Goal: Transaction & Acquisition: Obtain resource

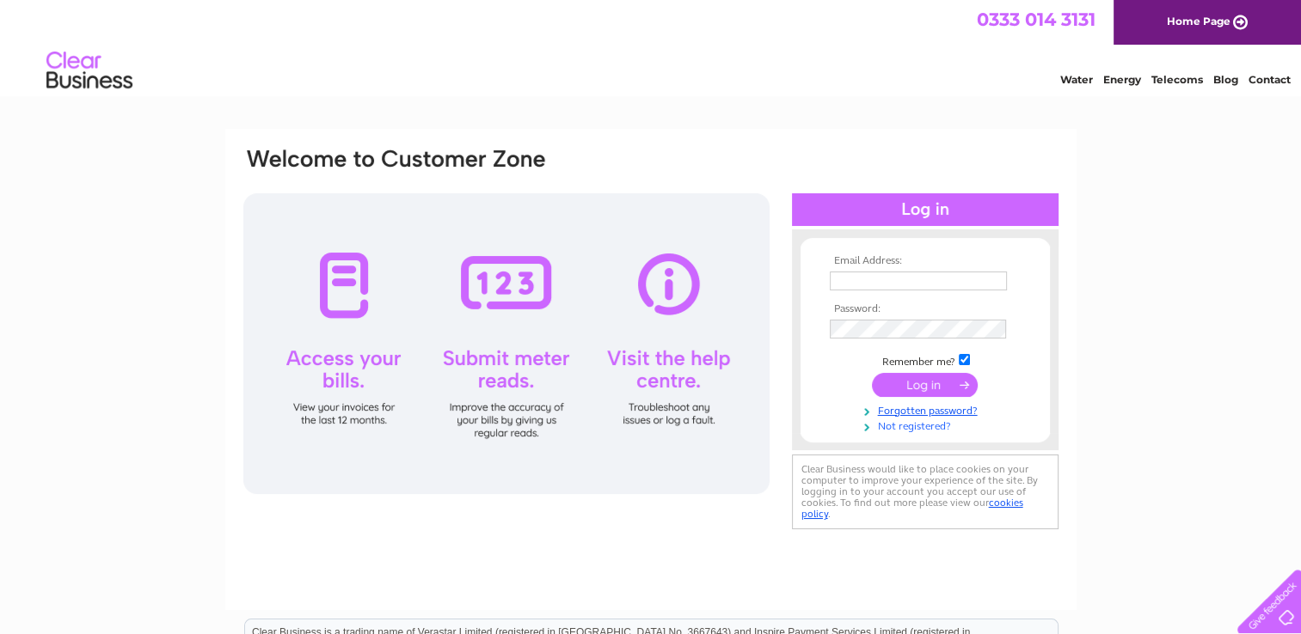
click at [898, 426] on link "Not registered?" at bounding box center [927, 425] width 195 height 16
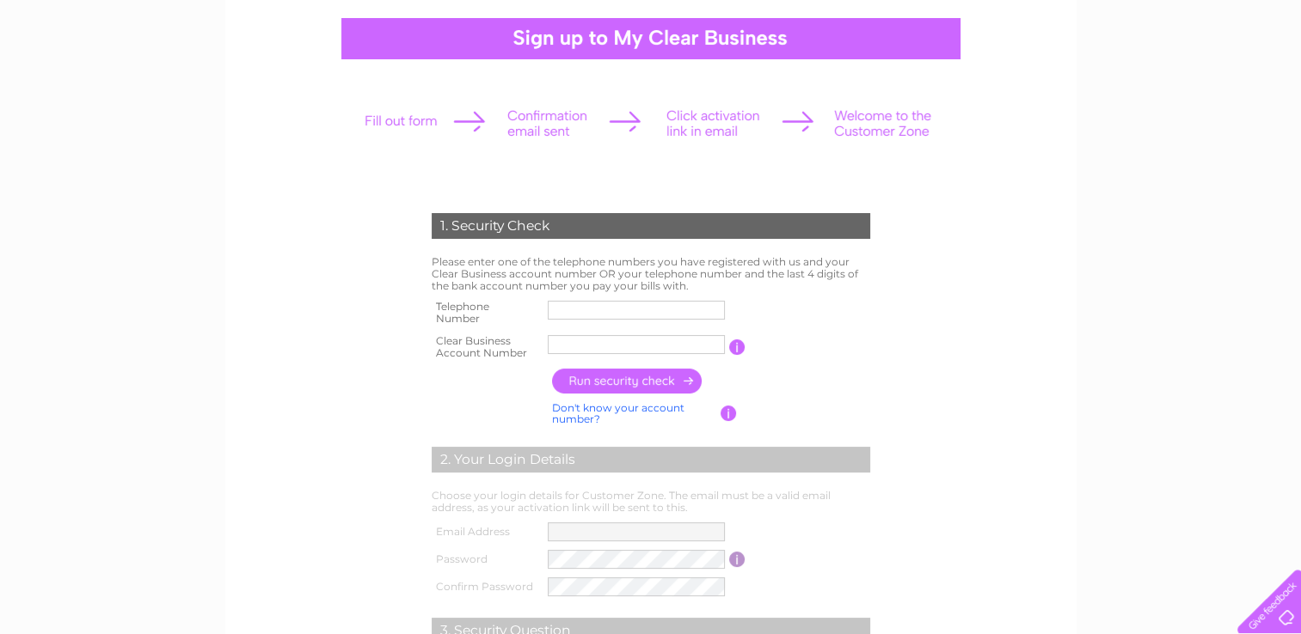
scroll to position [155, 0]
click at [665, 319] on label at bounding box center [639, 321] width 182 height 5
click at [665, 319] on input "text" at bounding box center [636, 309] width 177 height 19
type input "01653691375"
click at [617, 339] on input "text" at bounding box center [637, 344] width 179 height 21
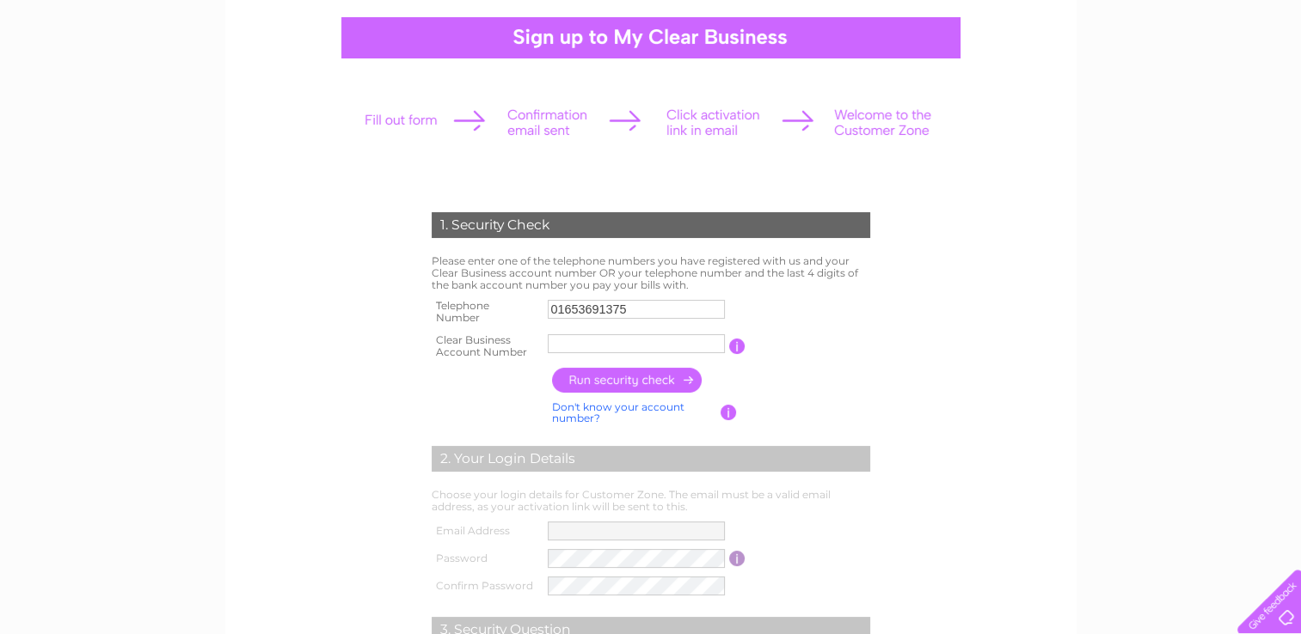
click at [742, 341] on input "button" at bounding box center [737, 346] width 16 height 15
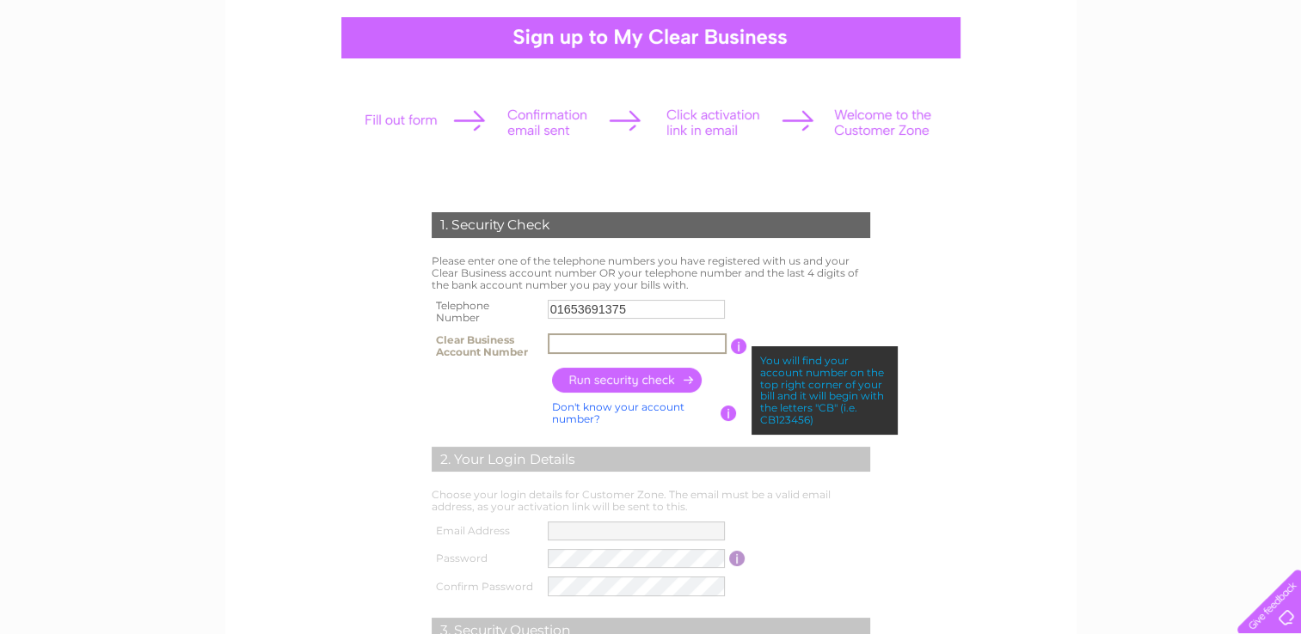
click at [646, 342] on input "text" at bounding box center [637, 344] width 179 height 21
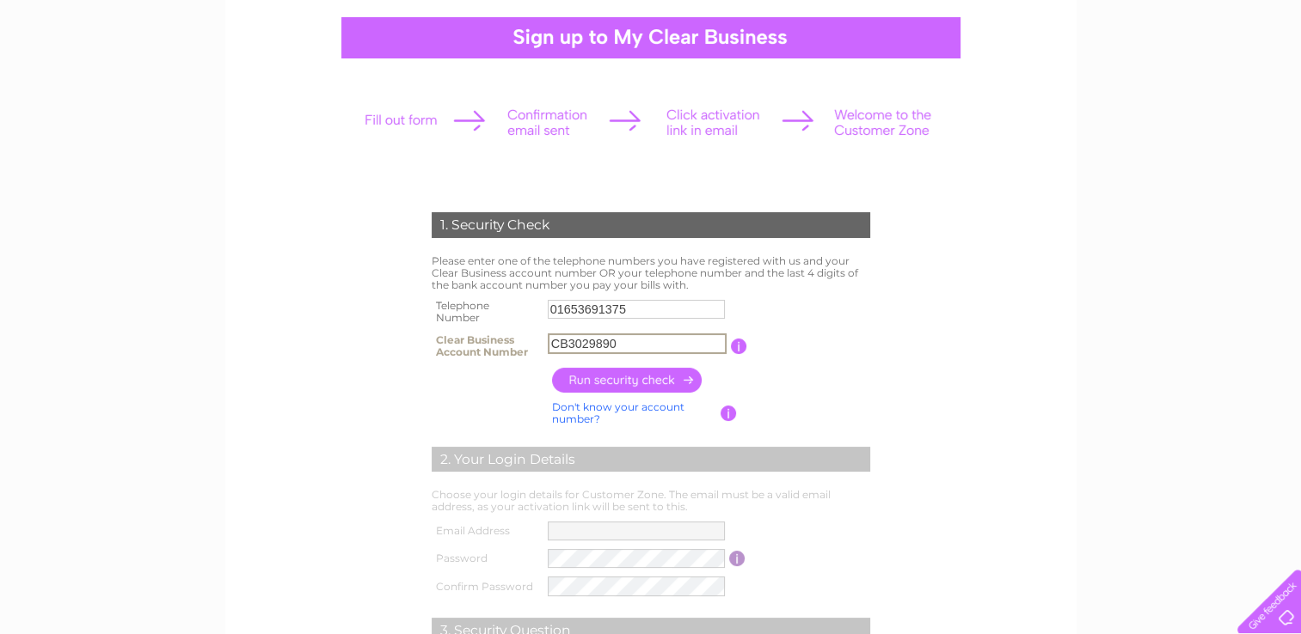
type input "CB3029890"
click at [601, 417] on td "Don't know your account number? Don't know your bank account number?" at bounding box center [634, 413] width 173 height 33
click at [591, 415] on link "Don't know your account number?" at bounding box center [618, 413] width 132 height 25
click at [736, 339] on input "button" at bounding box center [737, 346] width 16 height 15
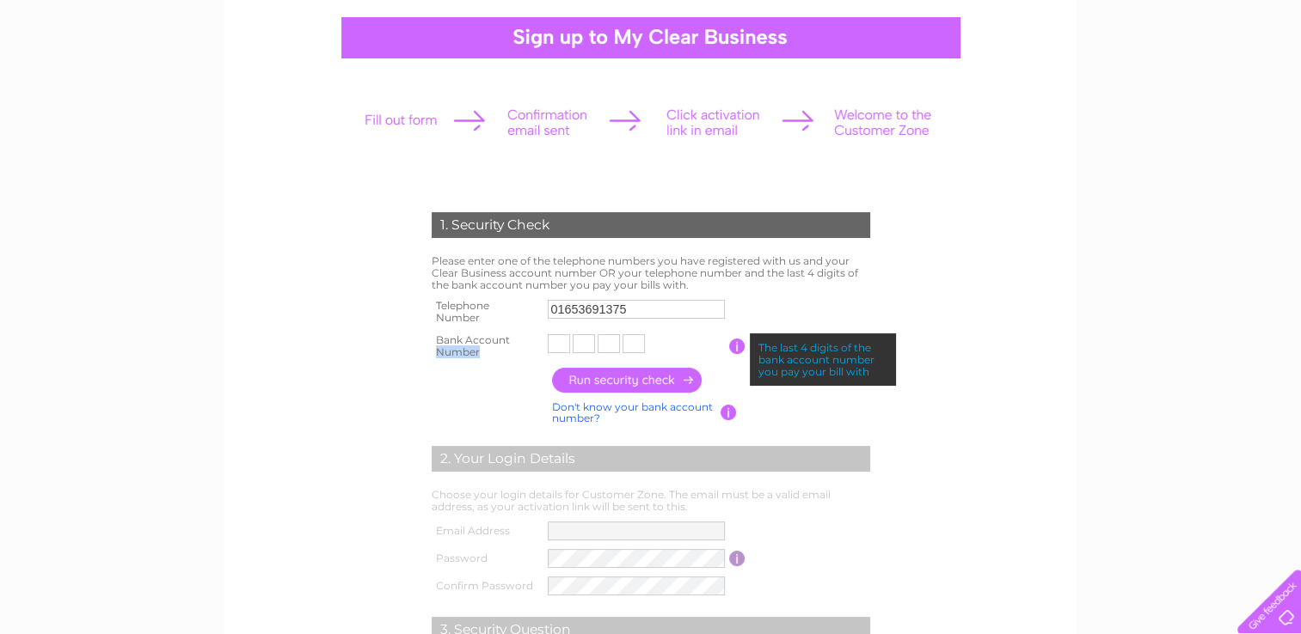
drag, startPoint x: 540, startPoint y: 344, endPoint x: 557, endPoint y: 344, distance: 17.2
click at [557, 344] on tr "Bank Account Number The last 4 digits of the bank account number you pay your b…" at bounding box center [650, 346] width 447 height 34
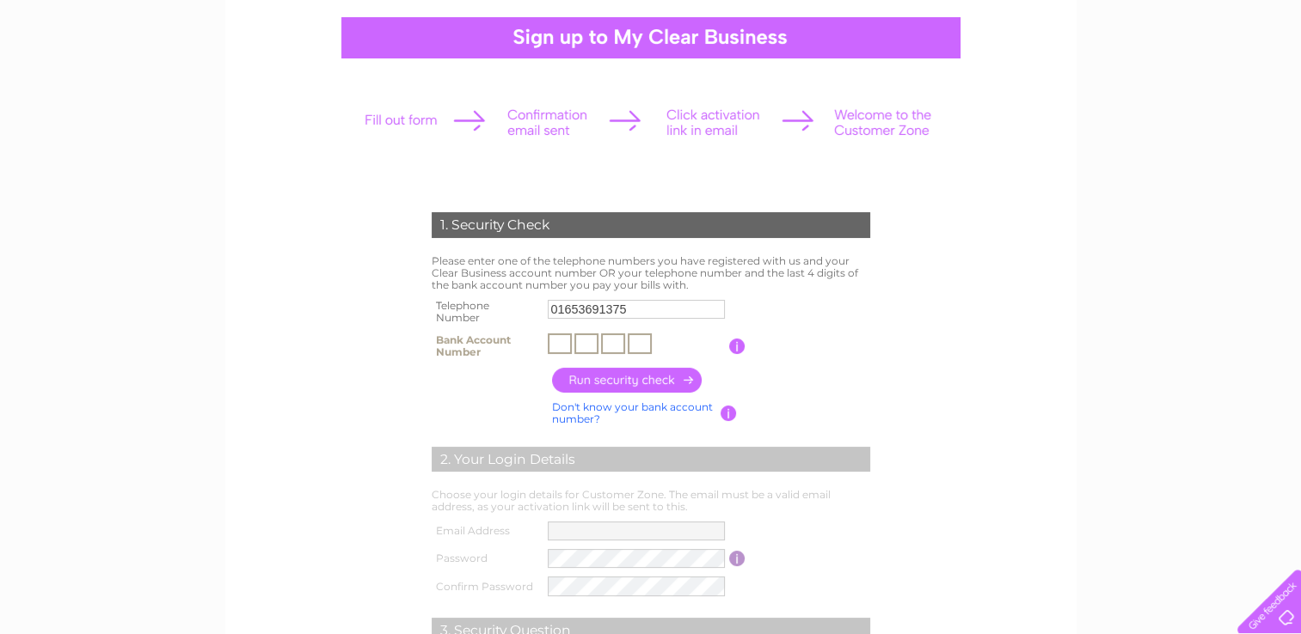
click at [557, 344] on input "text" at bounding box center [560, 344] width 24 height 21
type input "4"
click at [579, 345] on input "text" at bounding box center [586, 344] width 24 height 21
type input "6"
click at [609, 348] on input "text" at bounding box center [613, 344] width 24 height 21
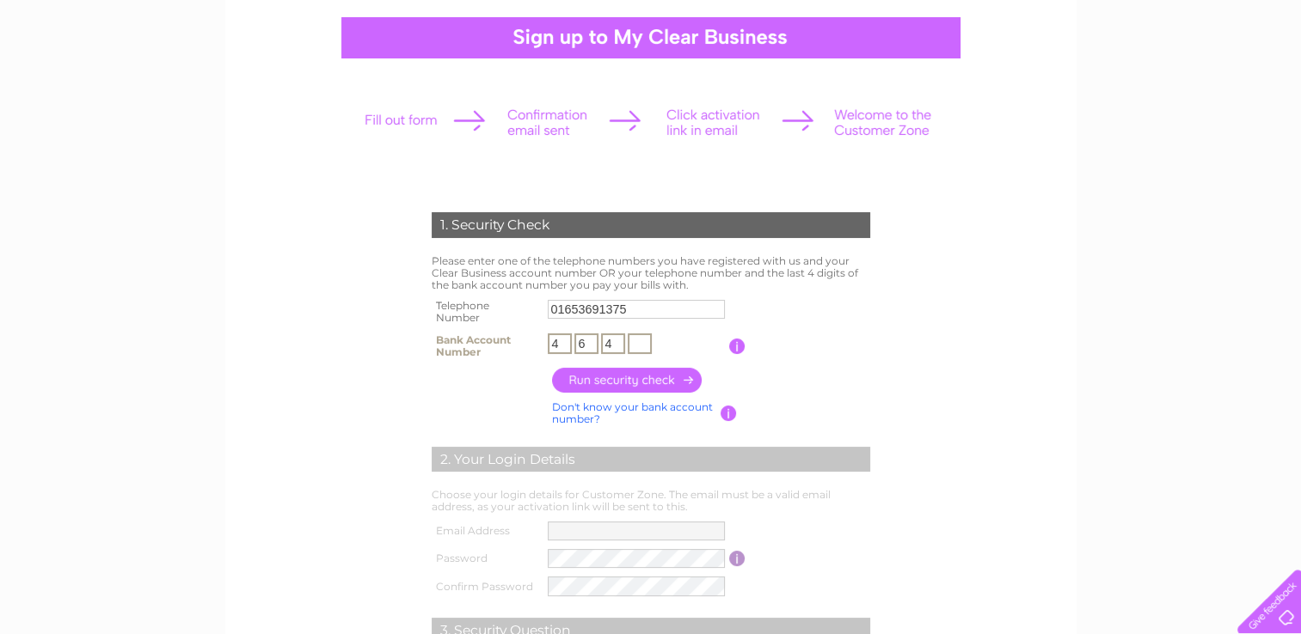
type input "4"
click at [633, 343] on input "text" at bounding box center [640, 344] width 24 height 21
type input "8"
click at [831, 363] on div "1. Security Check Please enter one of the telephone numbers you have registered…" at bounding box center [650, 491] width 518 height 592
click at [640, 377] on input "button" at bounding box center [627, 380] width 151 height 25
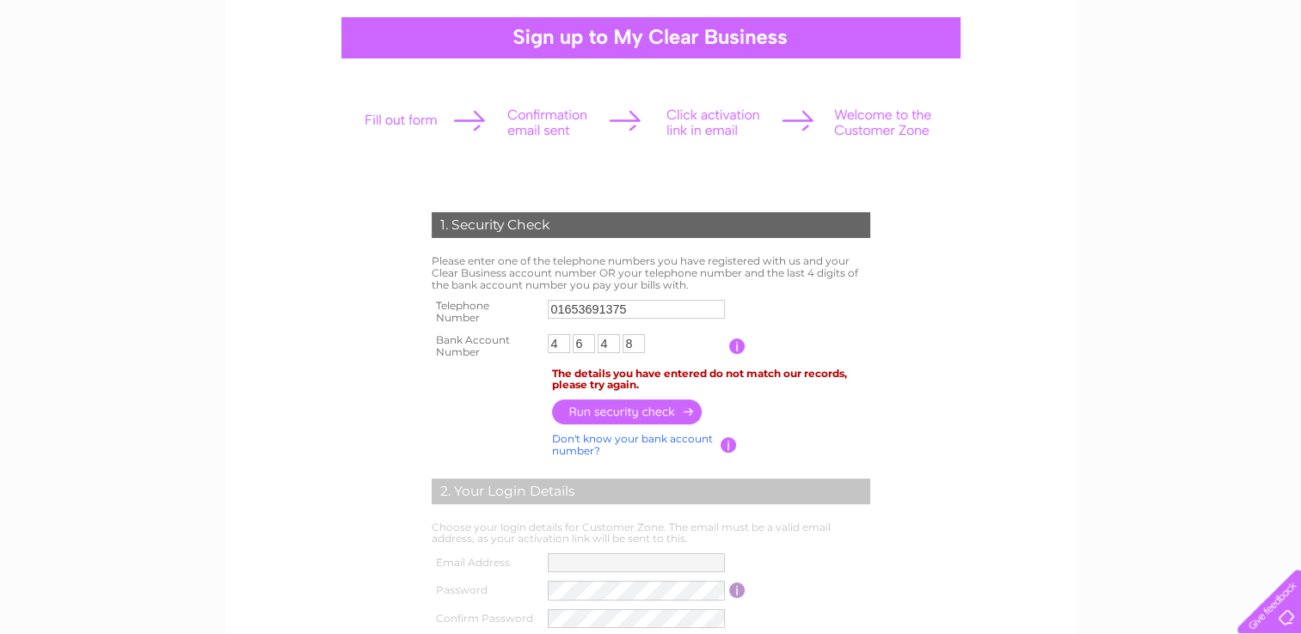
click at [640, 438] on link "Don't know your bank account number?" at bounding box center [632, 444] width 161 height 25
click at [580, 336] on input "text" at bounding box center [637, 344] width 179 height 21
type input "1084129"
click at [886, 409] on div "1. Security Check Please enter one of the telephone numbers you have registered…" at bounding box center [650, 507] width 518 height 624
click at [679, 415] on input "button" at bounding box center [627, 412] width 151 height 25
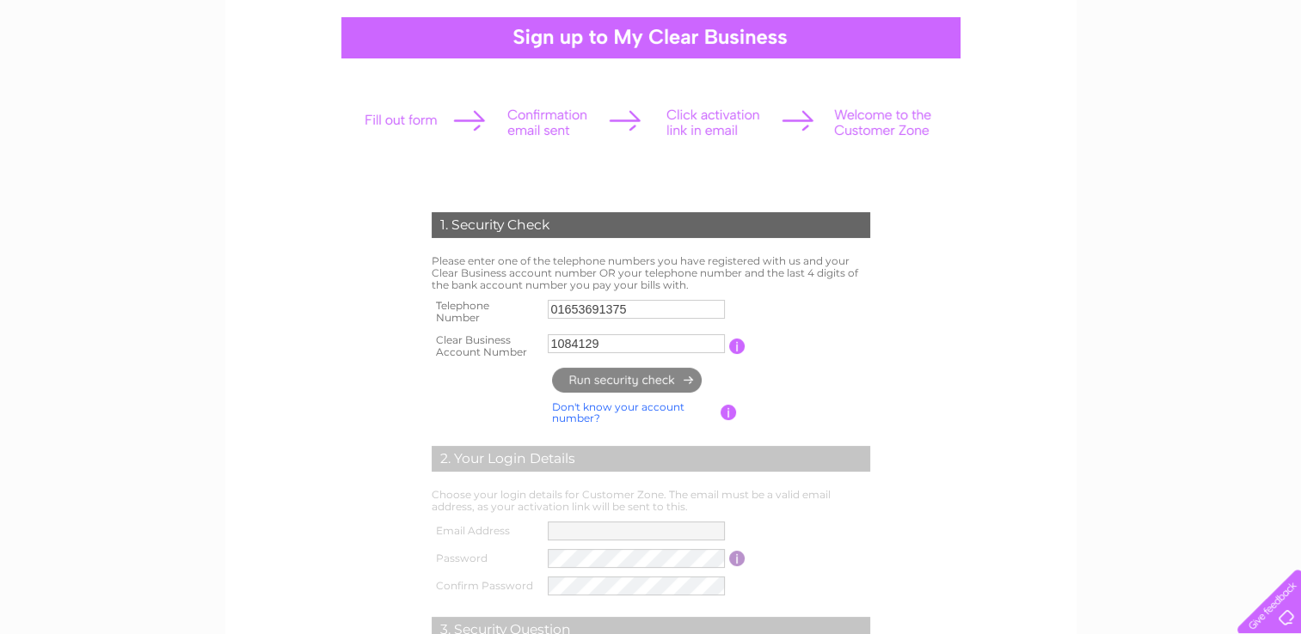
type input "**********"
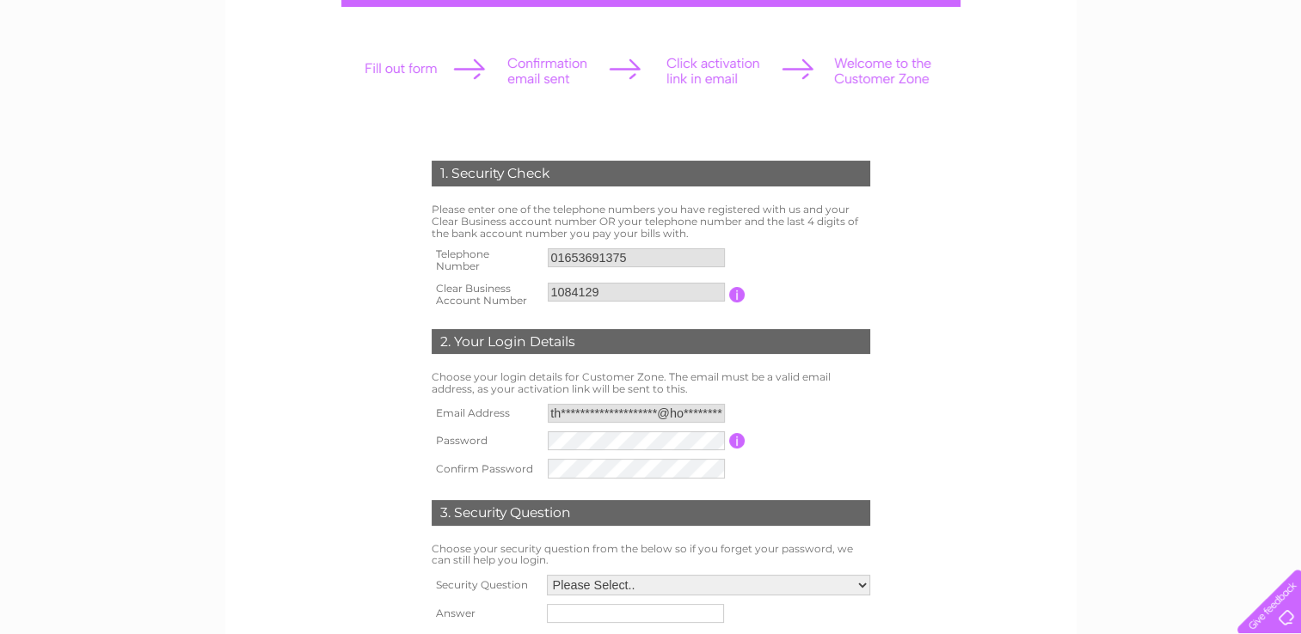
scroll to position [206, 0]
click at [677, 487] on td "3. Security Question" at bounding box center [650, 512] width 447 height 56
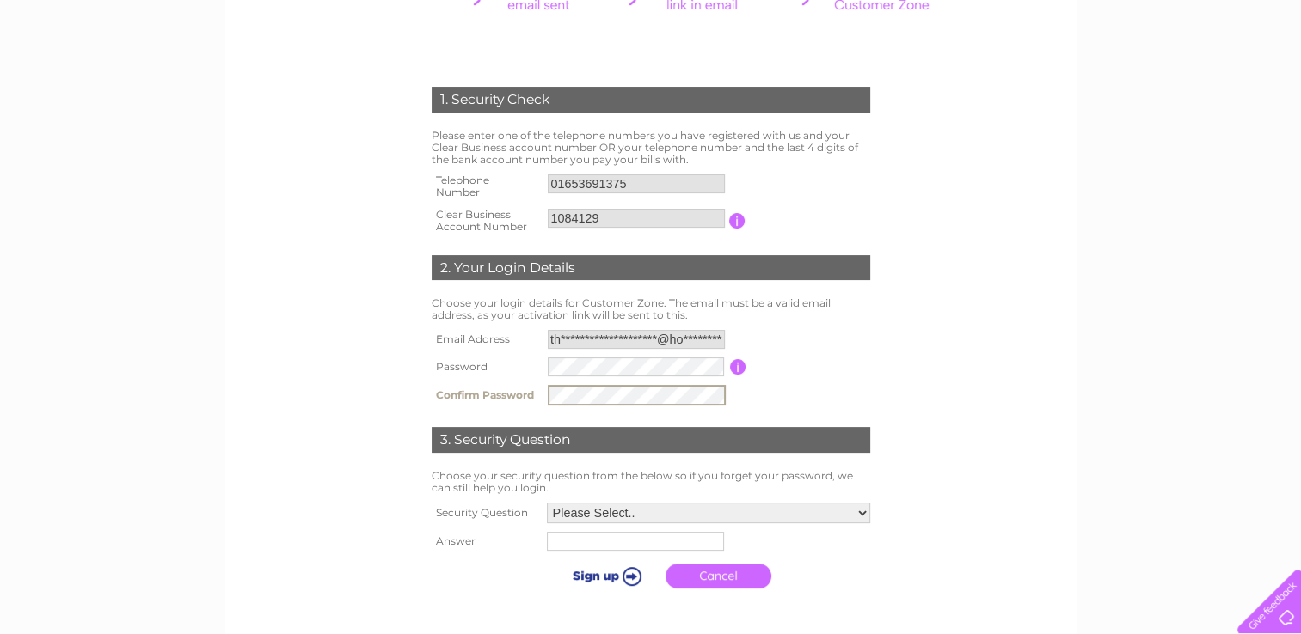
scroll to position [281, 0]
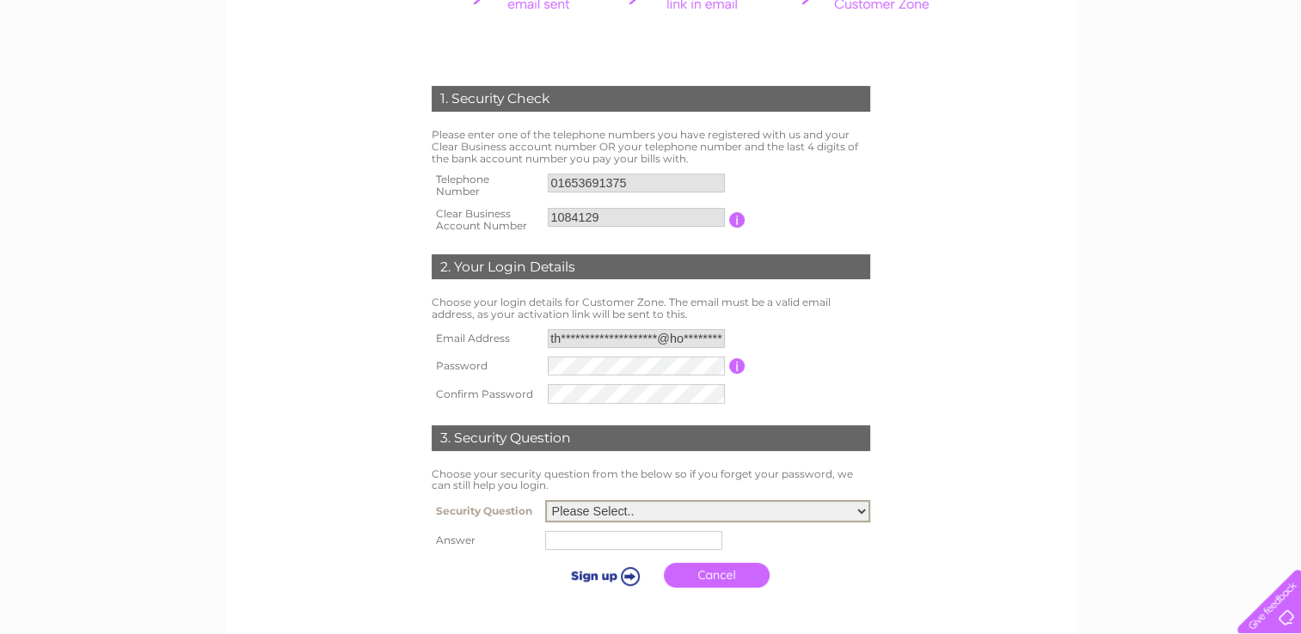
click at [655, 501] on select "Please Select.. In what town or city was your first job? In what town or city d…" at bounding box center [707, 511] width 325 height 22
select select "4"
click at [545, 500] on select "Please Select.. In what town or city was your first job? In what town or city d…" at bounding box center [707, 511] width 325 height 22
click at [626, 535] on input "text" at bounding box center [636, 540] width 179 height 21
type input "Bulmer"
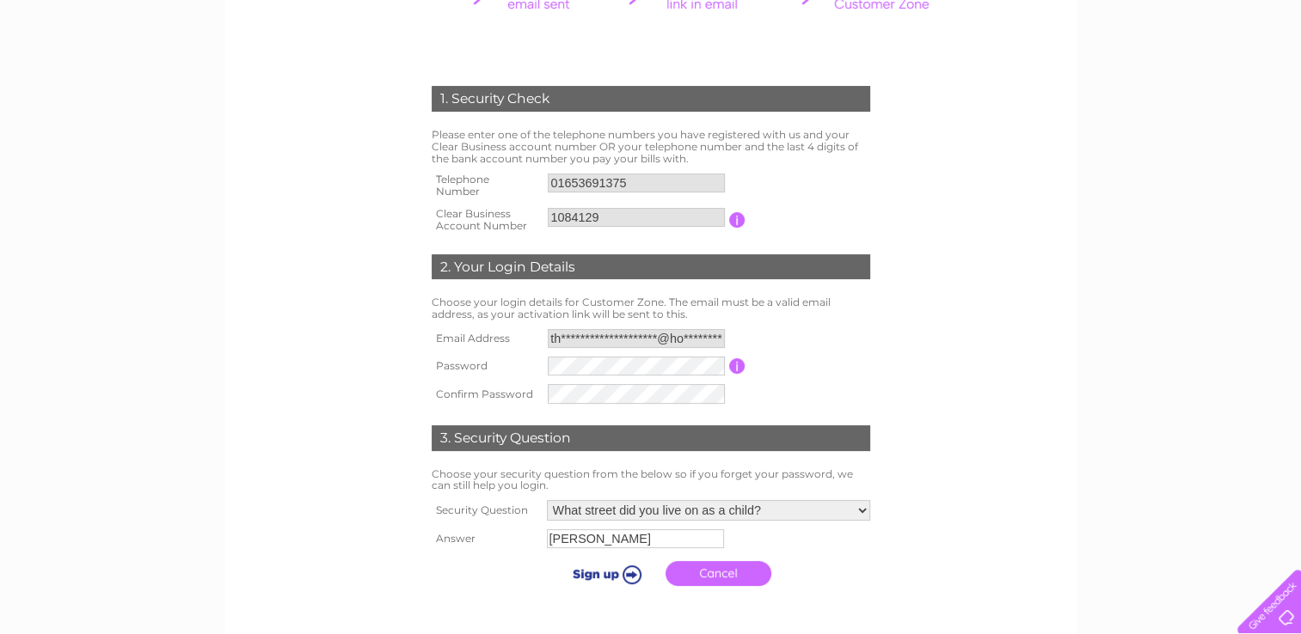
click at [615, 580] on input "submit" at bounding box center [604, 574] width 106 height 24
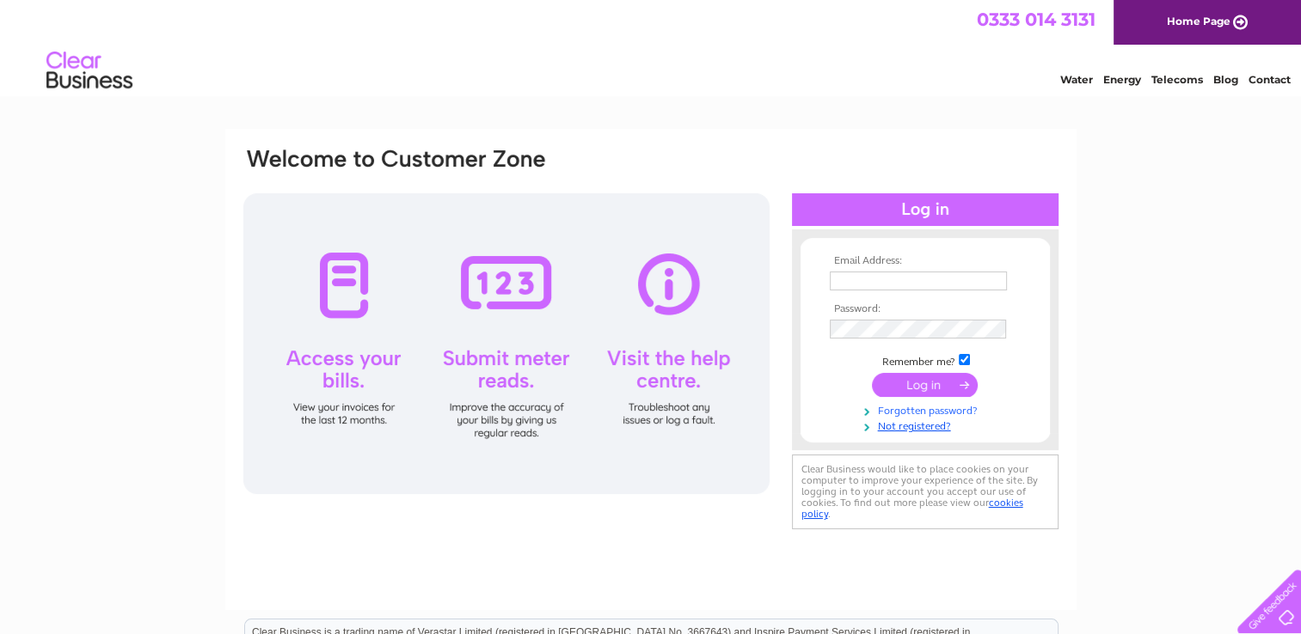
click at [954, 407] on link "Forgotten password?" at bounding box center [927, 409] width 195 height 16
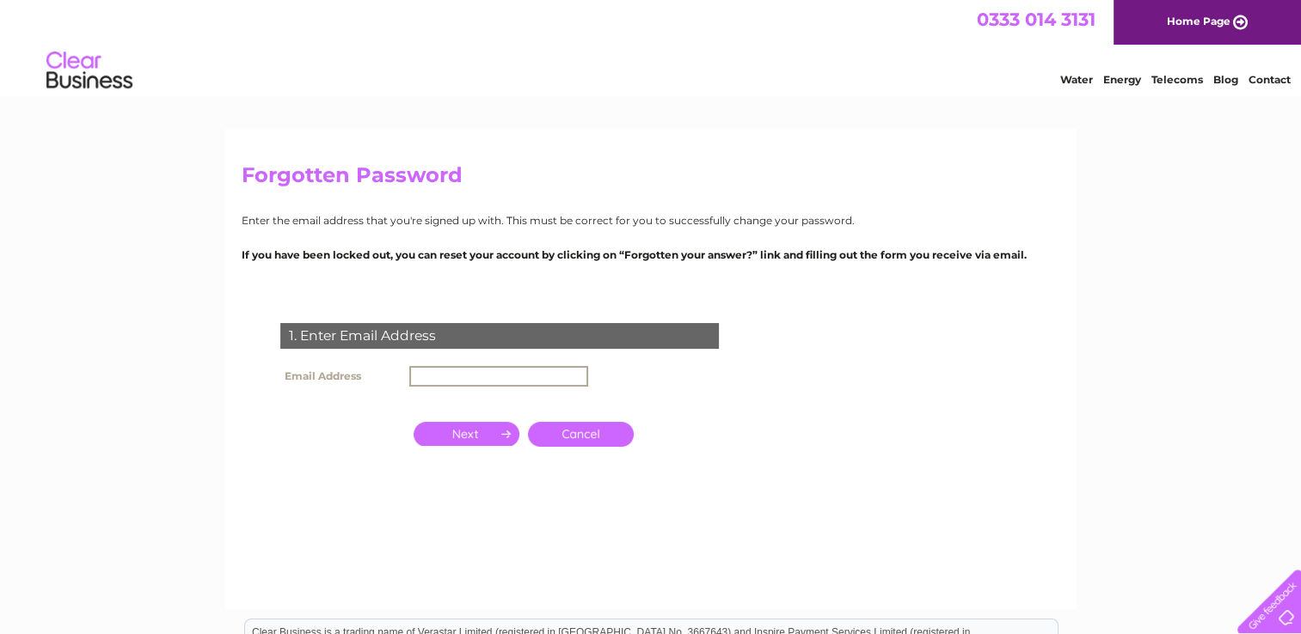
click at [567, 380] on input "text" at bounding box center [498, 376] width 179 height 21
type input "thefrockexchangemalton@hotmail.com"
click at [459, 423] on input "button" at bounding box center [467, 432] width 106 height 24
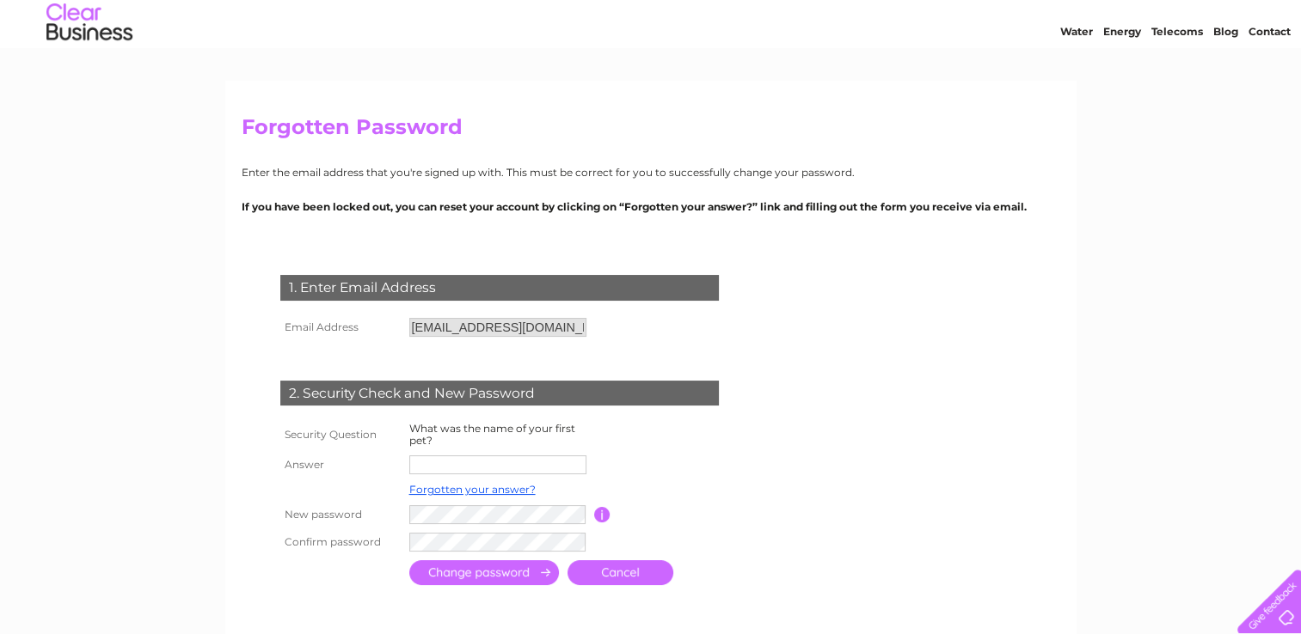
scroll to position [65, 0]
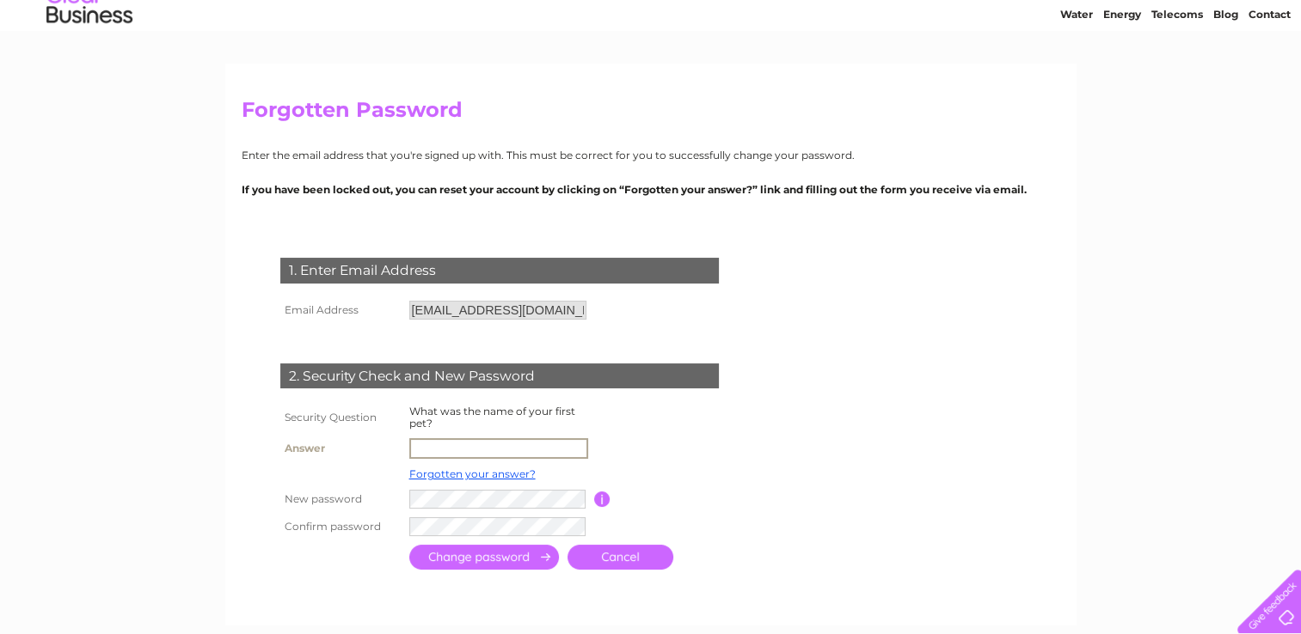
click at [450, 444] on input "text" at bounding box center [498, 448] width 179 height 21
type input "Peter"
click at [607, 493] on input "button" at bounding box center [602, 497] width 16 height 15
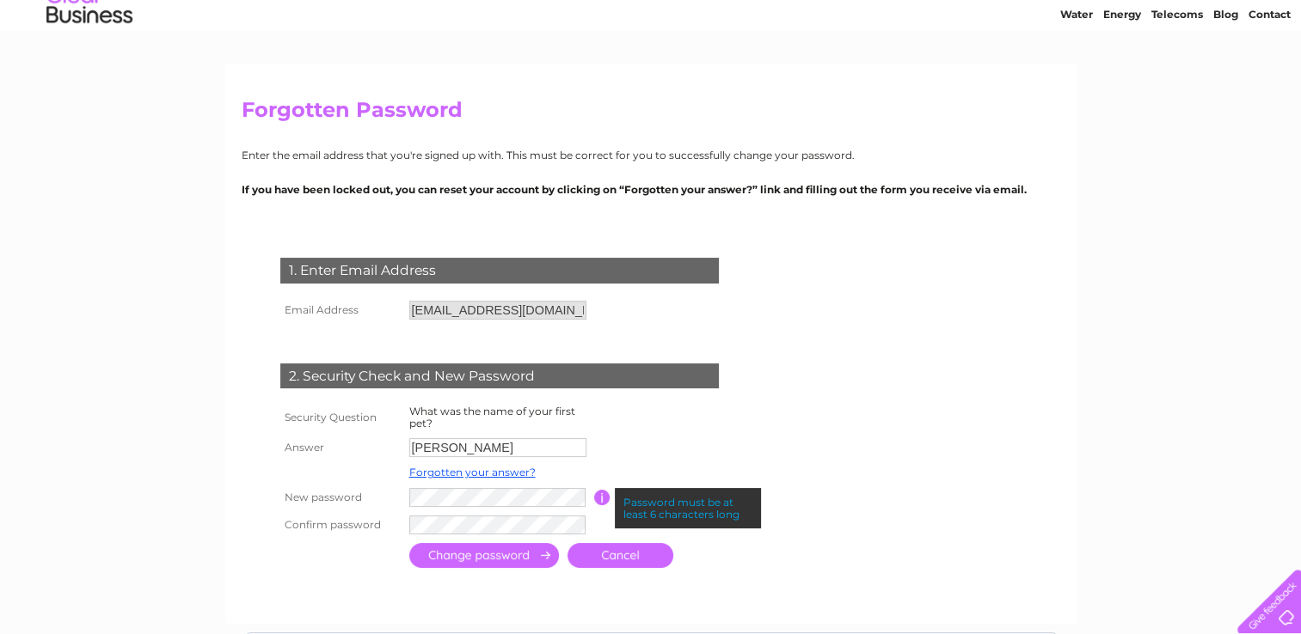
click at [594, 495] on input "button" at bounding box center [602, 497] width 16 height 15
click at [598, 495] on input "button" at bounding box center [602, 497] width 16 height 15
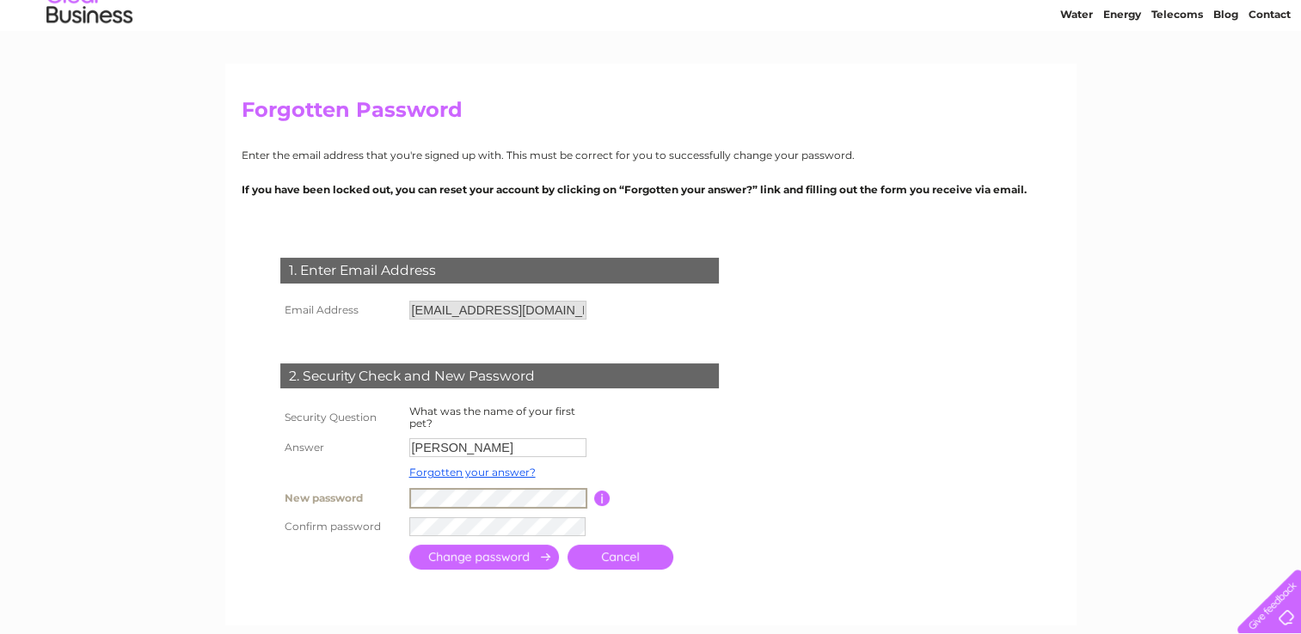
click at [340, 488] on tr "New password Password must be at least 6 characters long" at bounding box center [520, 498] width 488 height 29
click at [467, 559] on input "submit" at bounding box center [484, 557] width 150 height 25
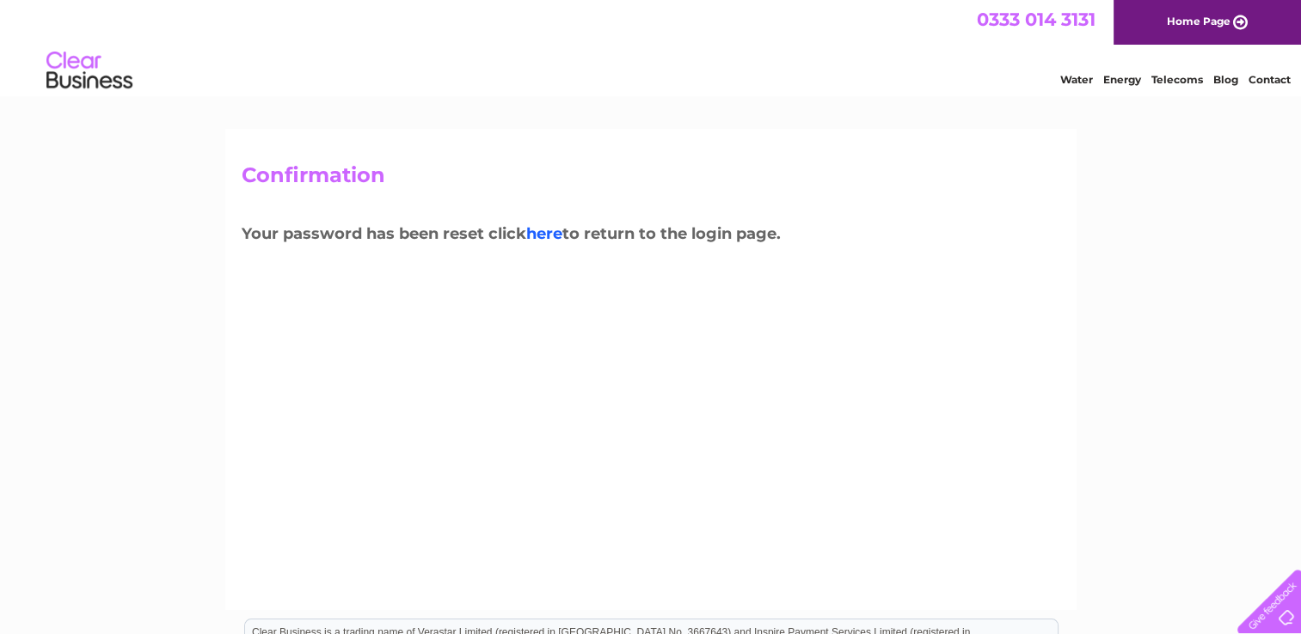
click at [554, 235] on link "here" at bounding box center [544, 233] width 36 height 19
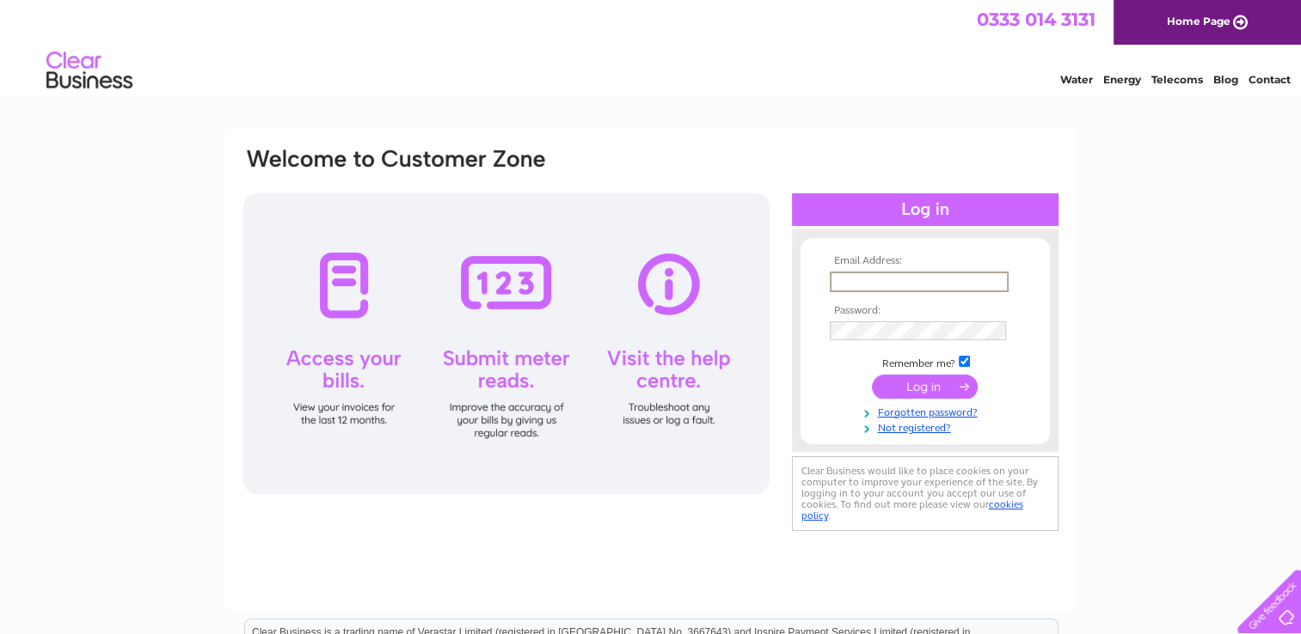
click at [832, 272] on input "text" at bounding box center [919, 282] width 179 height 21
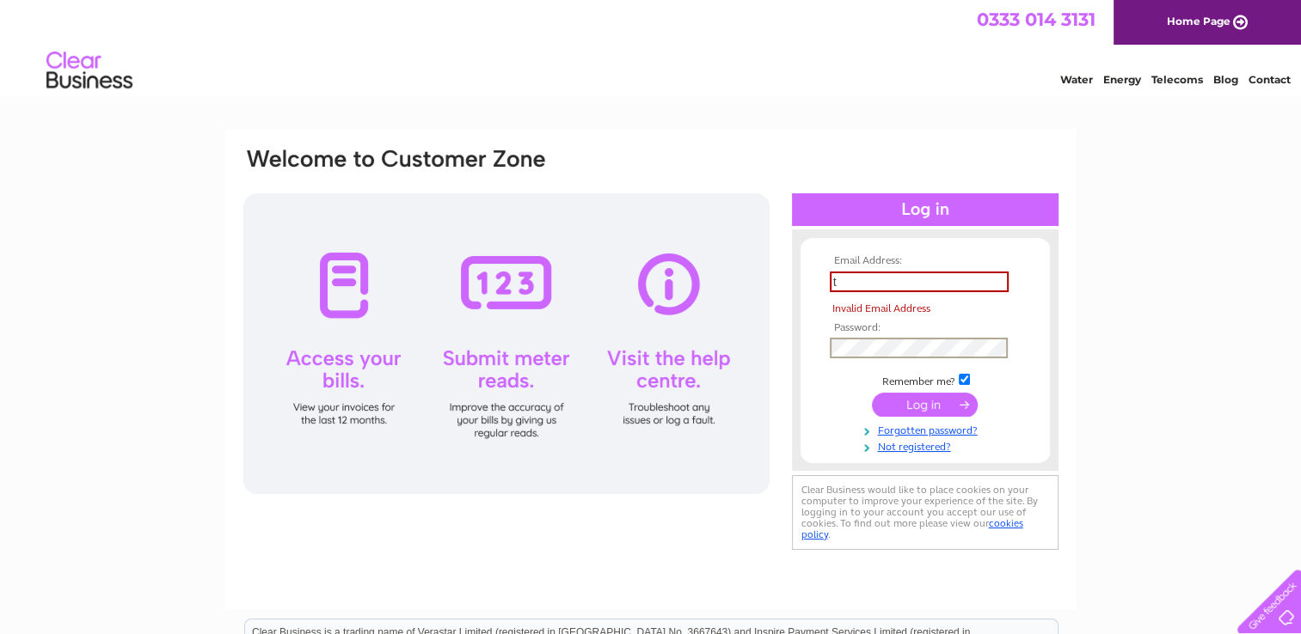
click at [831, 334] on td at bounding box center [924, 348] width 199 height 29
drag, startPoint x: 858, startPoint y: 270, endPoint x: 856, endPoint y: 279, distance: 9.6
click at [856, 279] on td "t" at bounding box center [924, 281] width 199 height 29
click at [856, 279] on input "t" at bounding box center [919, 282] width 179 height 21
type input "[EMAIL_ADDRESS][DOMAIN_NAME]"
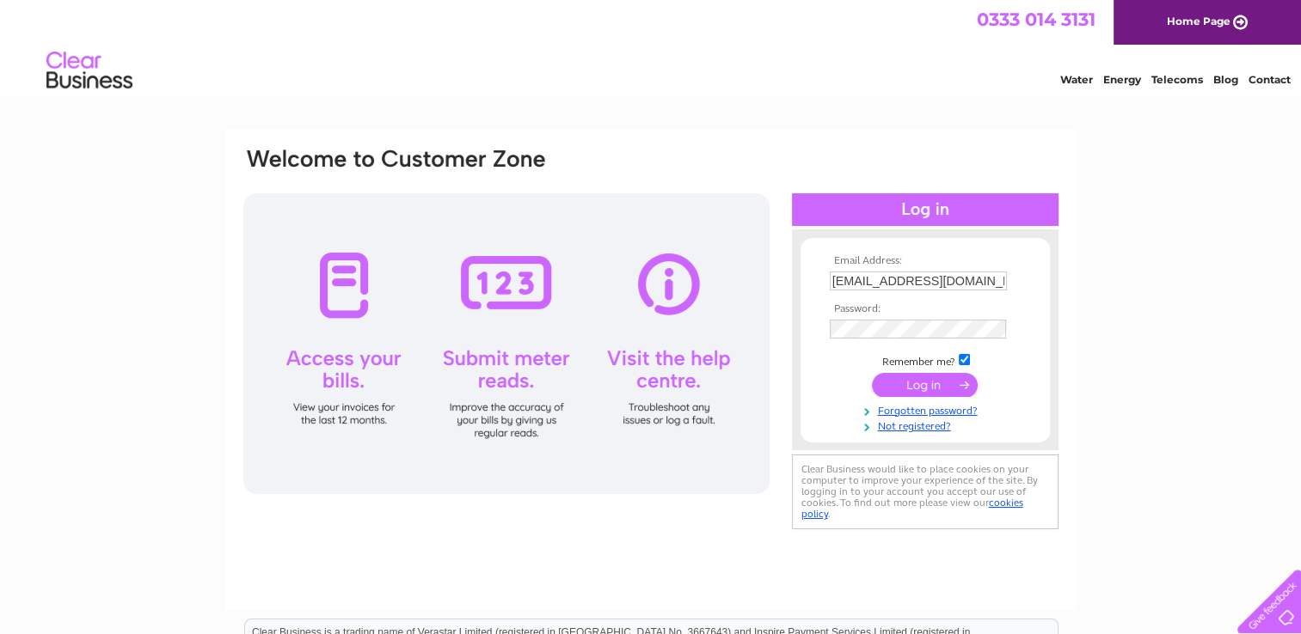
click at [907, 380] on input "submit" at bounding box center [925, 385] width 106 height 24
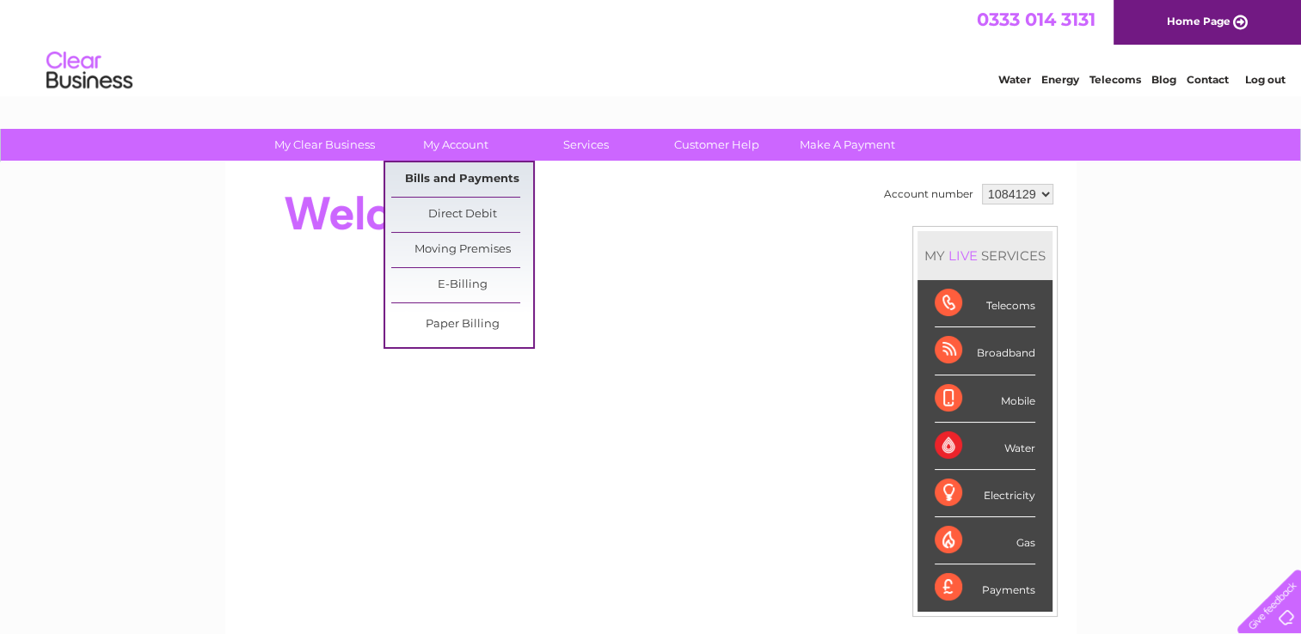
click at [468, 170] on link "Bills and Payments" at bounding box center [462, 179] width 142 height 34
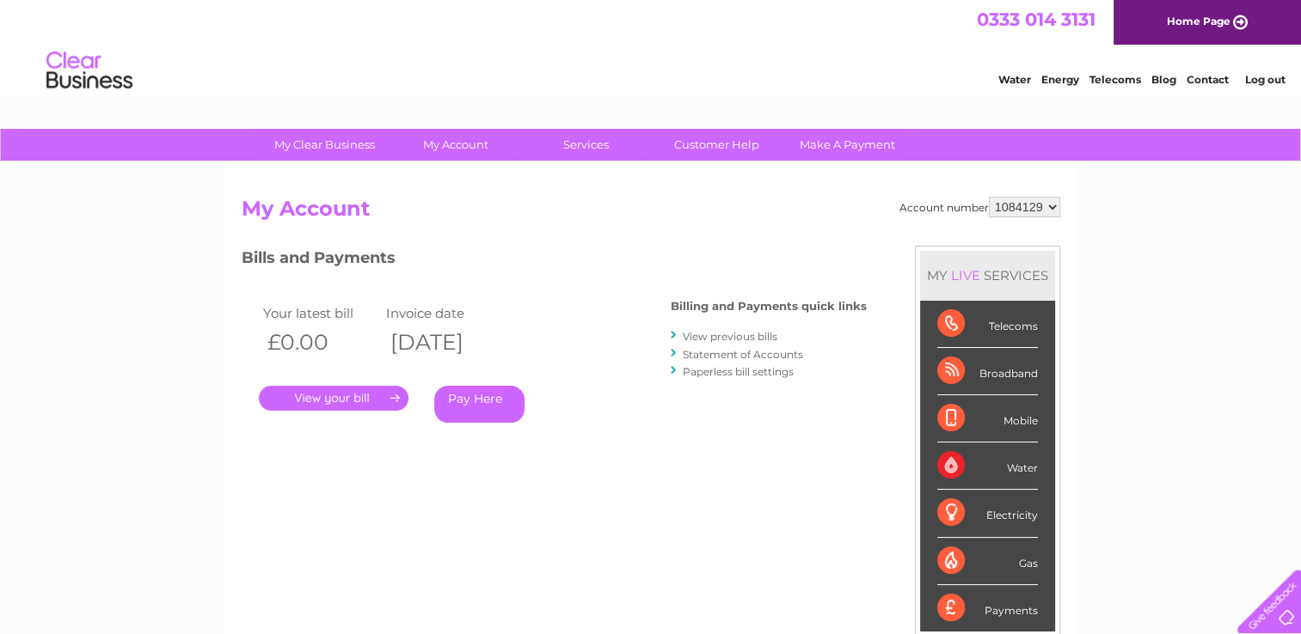
click at [727, 334] on link "View previous bills" at bounding box center [730, 336] width 95 height 13
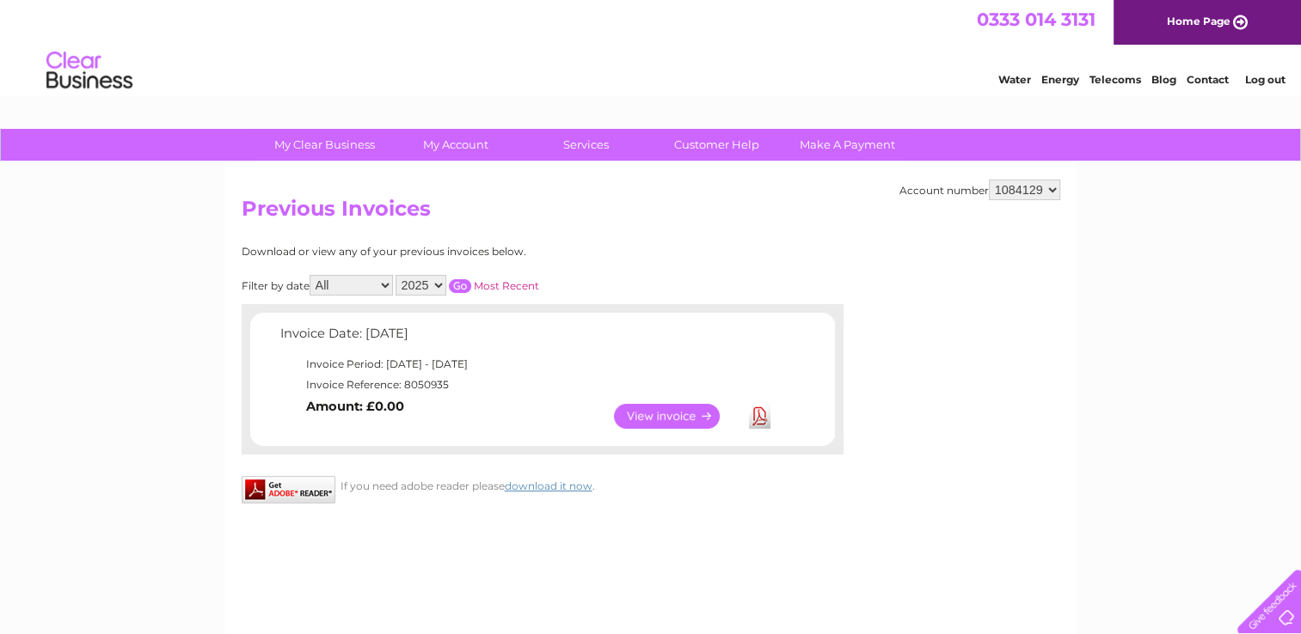
click at [653, 411] on link "View" at bounding box center [677, 416] width 126 height 25
click at [386, 290] on select "All January September October November December" at bounding box center [350, 285] width 83 height 21
click at [482, 477] on div "If you need adobe reader please download it now ." at bounding box center [543, 484] width 602 height 16
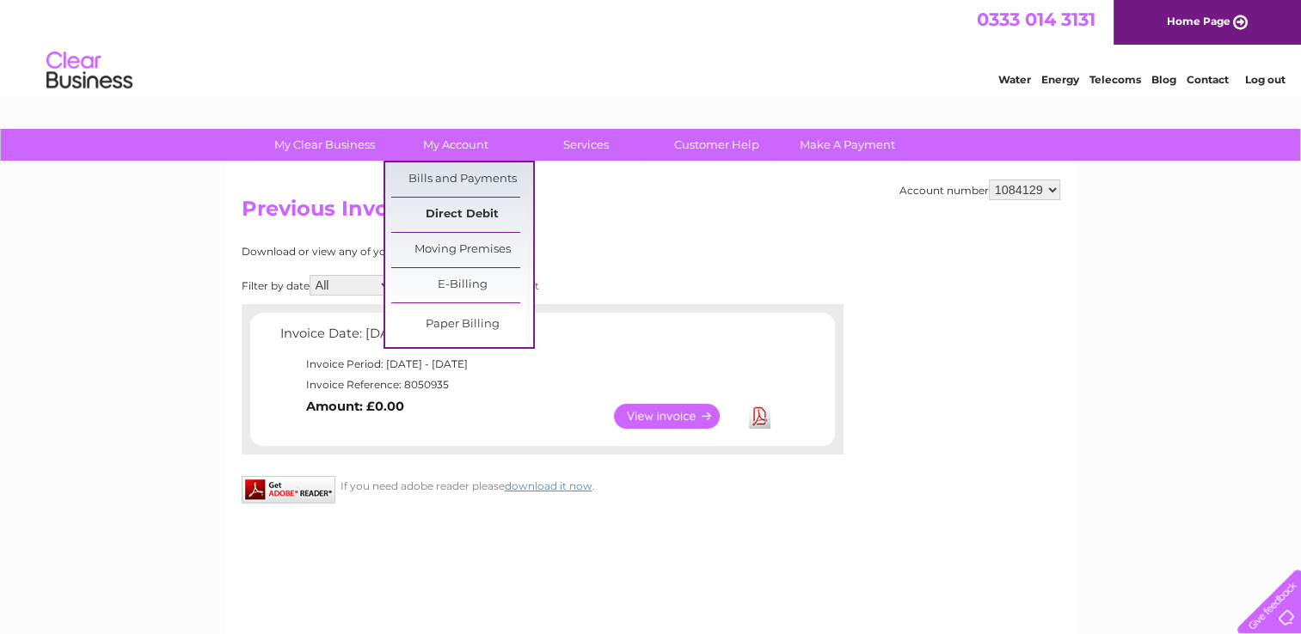
click at [442, 204] on link "Direct Debit" at bounding box center [462, 215] width 142 height 34
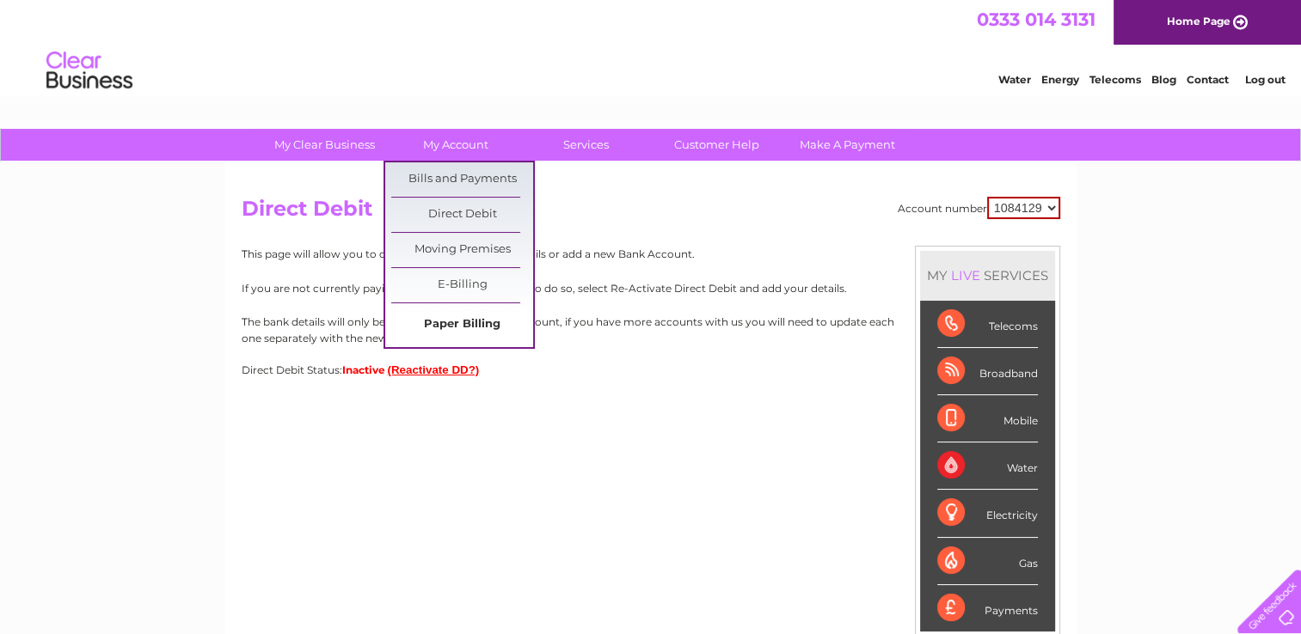
click at [448, 315] on link "Paper Billing" at bounding box center [462, 325] width 142 height 34
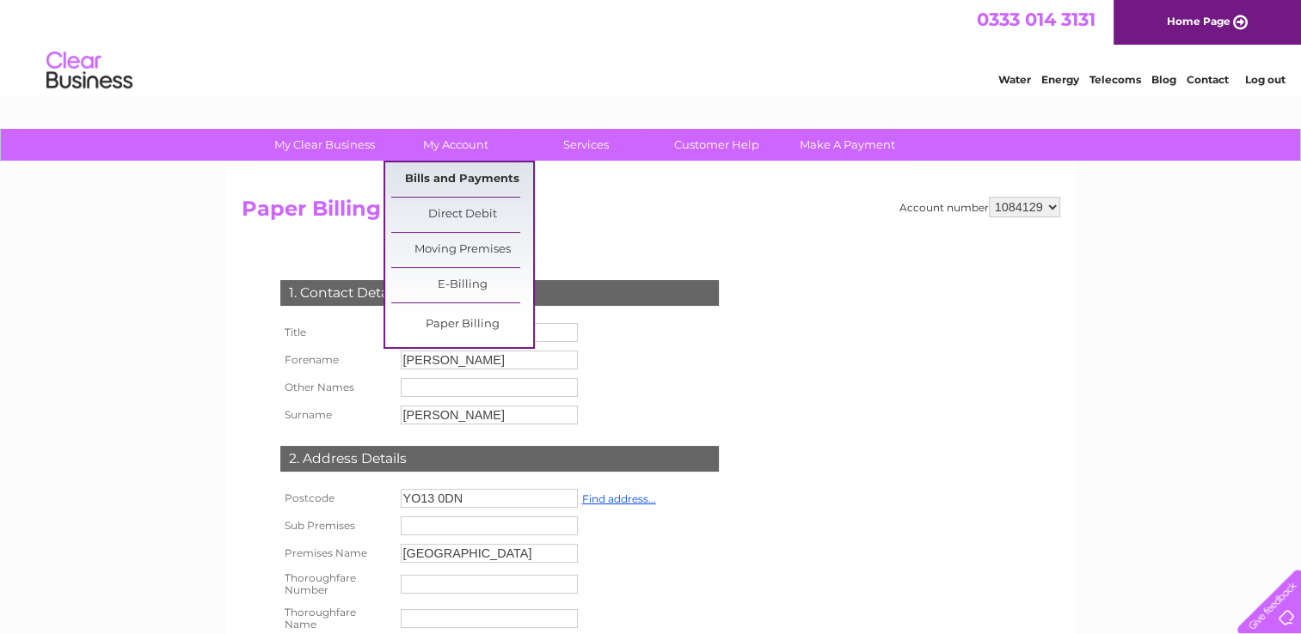
click at [442, 167] on link "Bills and Payments" at bounding box center [462, 179] width 142 height 34
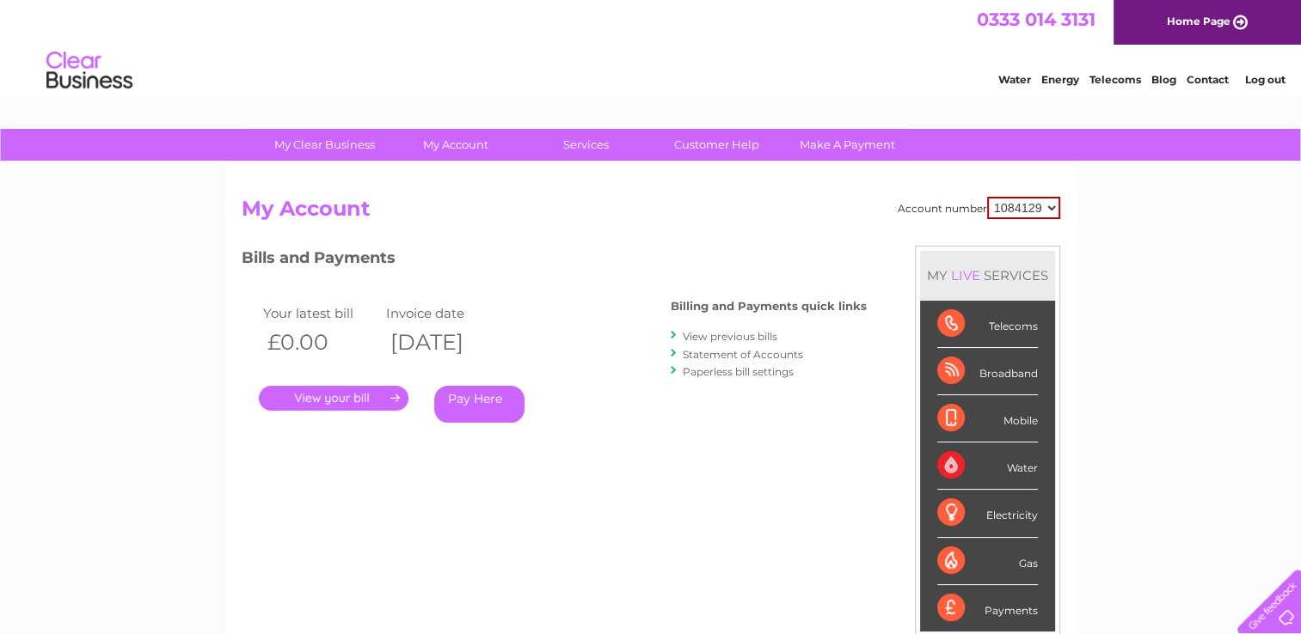
click at [711, 355] on link "Statement of Accounts" at bounding box center [743, 354] width 120 height 13
click at [708, 349] on link "Statement of Accounts" at bounding box center [743, 354] width 120 height 13
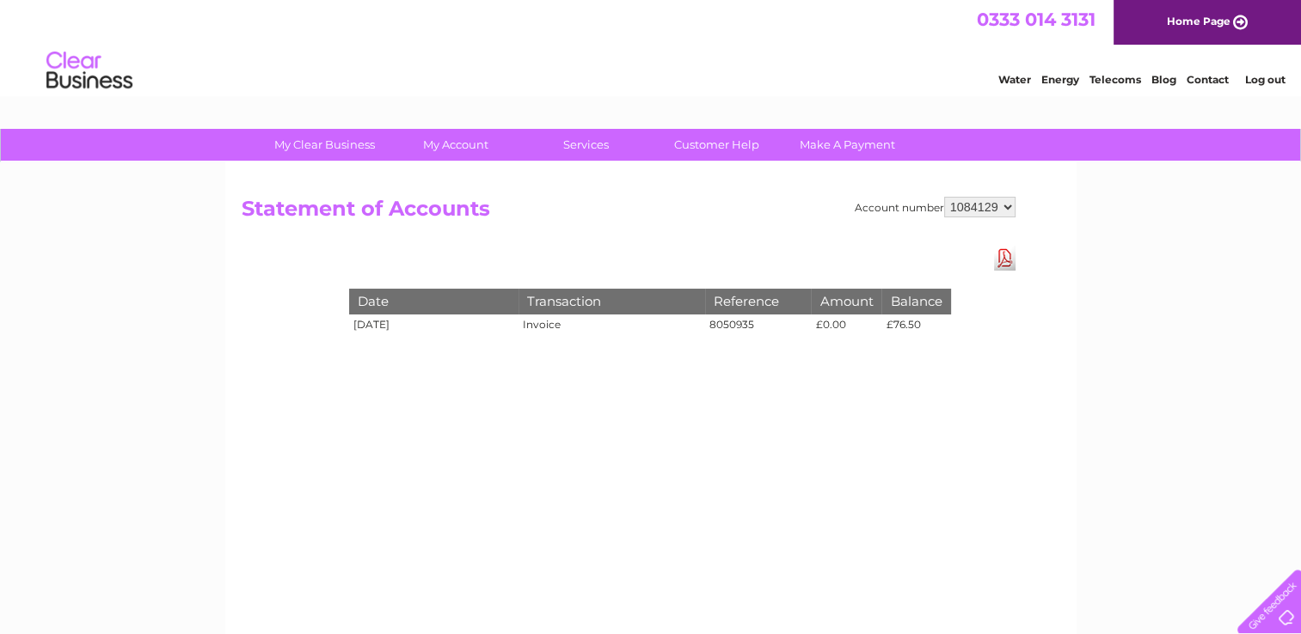
click at [1005, 254] on link "Download Pdf" at bounding box center [1004, 258] width 21 height 25
